Goal: Information Seeking & Learning: Learn about a topic

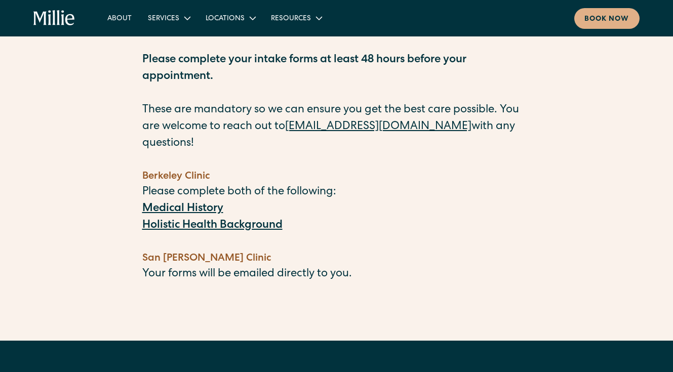
scroll to position [95, 0]
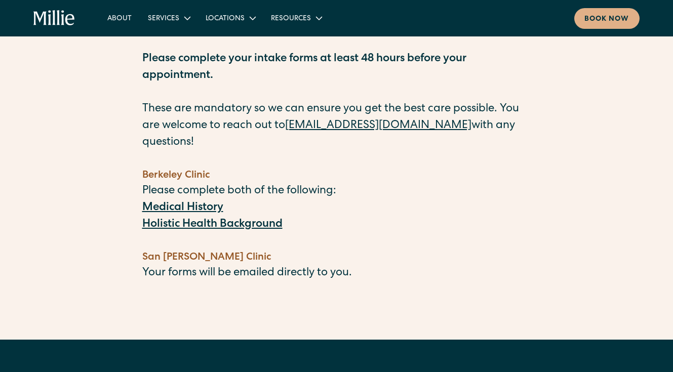
click at [186, 202] on strong "Medical History" at bounding box center [182, 207] width 81 height 11
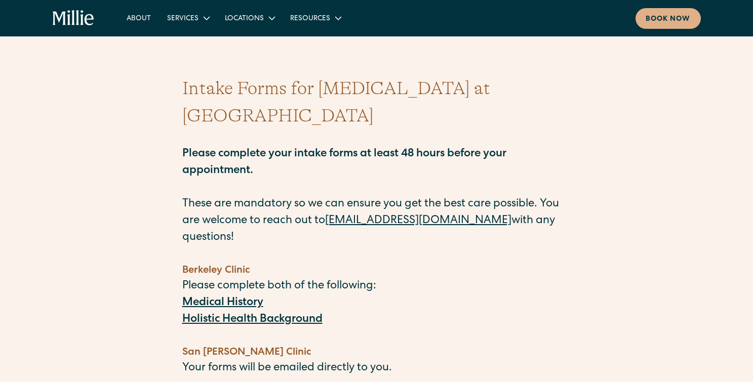
click at [252, 314] on strong "Holistic Health Background" at bounding box center [252, 319] width 140 height 11
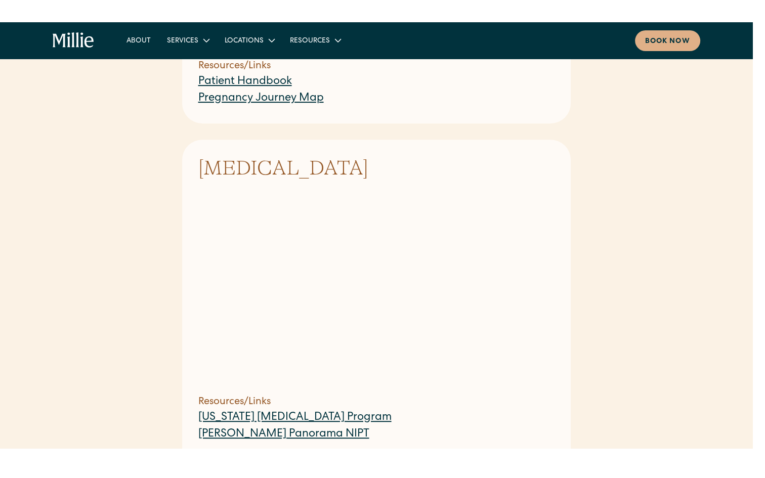
scroll to position [497, 0]
